Goal: Task Accomplishment & Management: Use online tool/utility

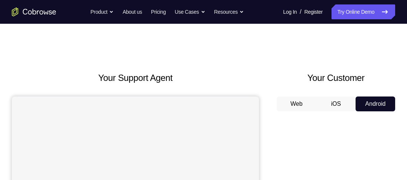
scroll to position [46, 0]
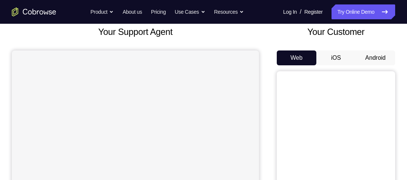
click at [379, 54] on button "Android" at bounding box center [376, 57] width 40 height 15
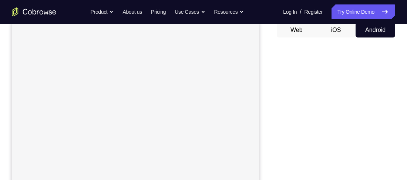
scroll to position [73, 0]
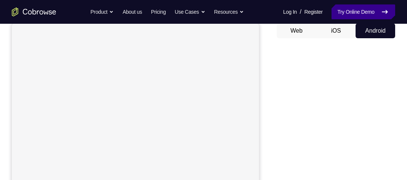
click at [364, 10] on link "Try Online Demo" at bounding box center [364, 11] width 64 height 15
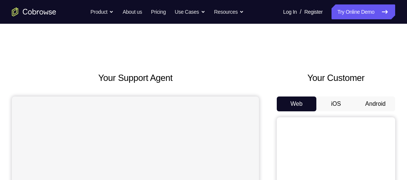
click at [373, 101] on button "Android" at bounding box center [376, 103] width 40 height 15
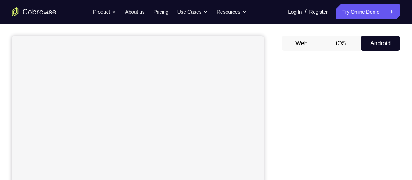
scroll to position [62, 0]
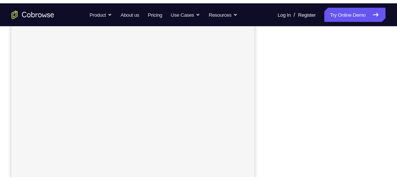
scroll to position [143, 0]
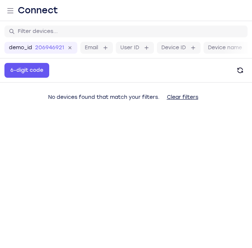
click at [186, 230] on main "demo_id 2069469217 2069469217 Email User ID Device ID Device name 6-digit code …" at bounding box center [126, 145] width 252 height 248
click at [186, 207] on main "demo_id 2069469217 2069469217 Email User ID Device ID Device name 6-digit code …" at bounding box center [126, 145] width 252 height 248
